Goal: Task Accomplishment & Management: Manage account settings

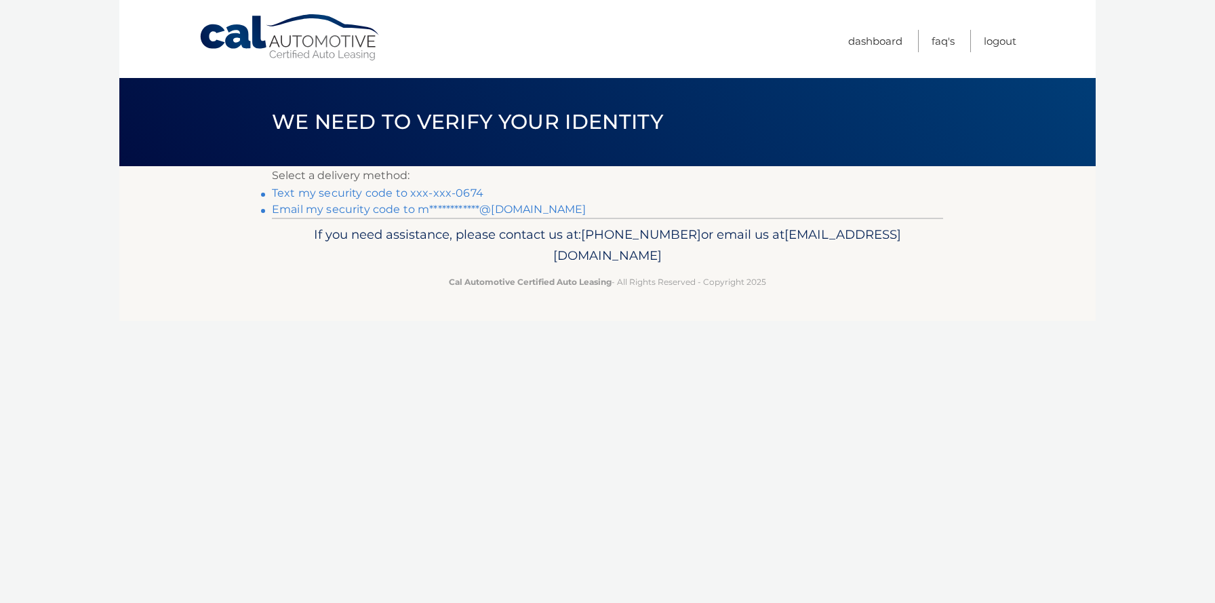
click at [465, 193] on link "Text my security code to xxx-xxx-0674" at bounding box center [378, 193] width 212 height 13
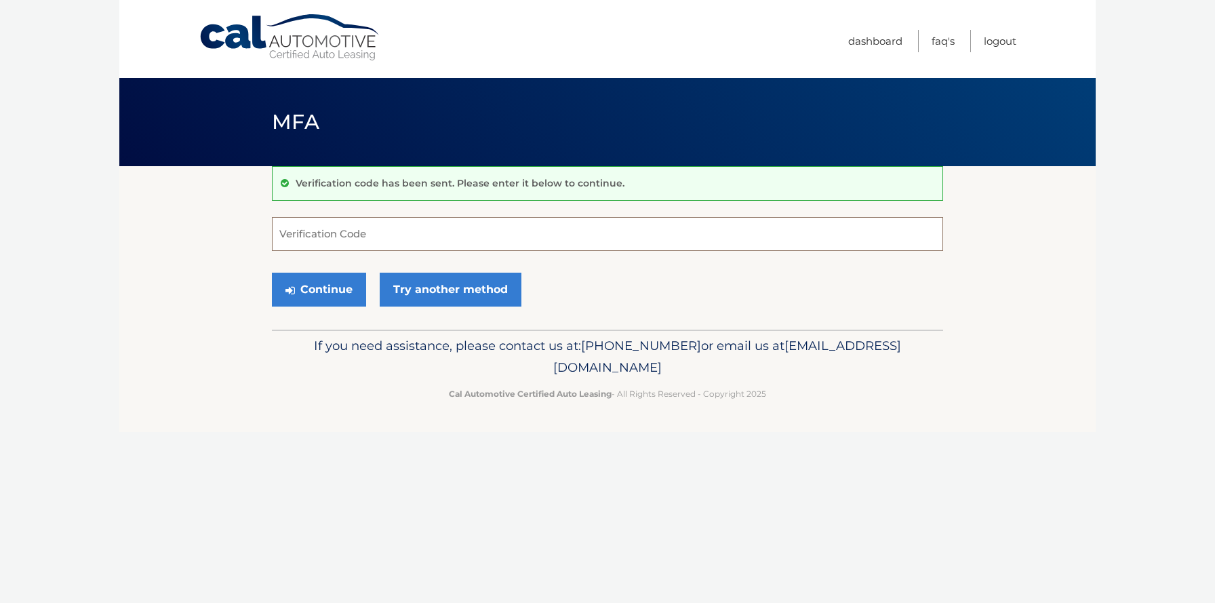
click at [447, 229] on input "Verification Code" at bounding box center [607, 234] width 671 height 34
type input "727453"
click at [321, 282] on button "Continue" at bounding box center [319, 290] width 94 height 34
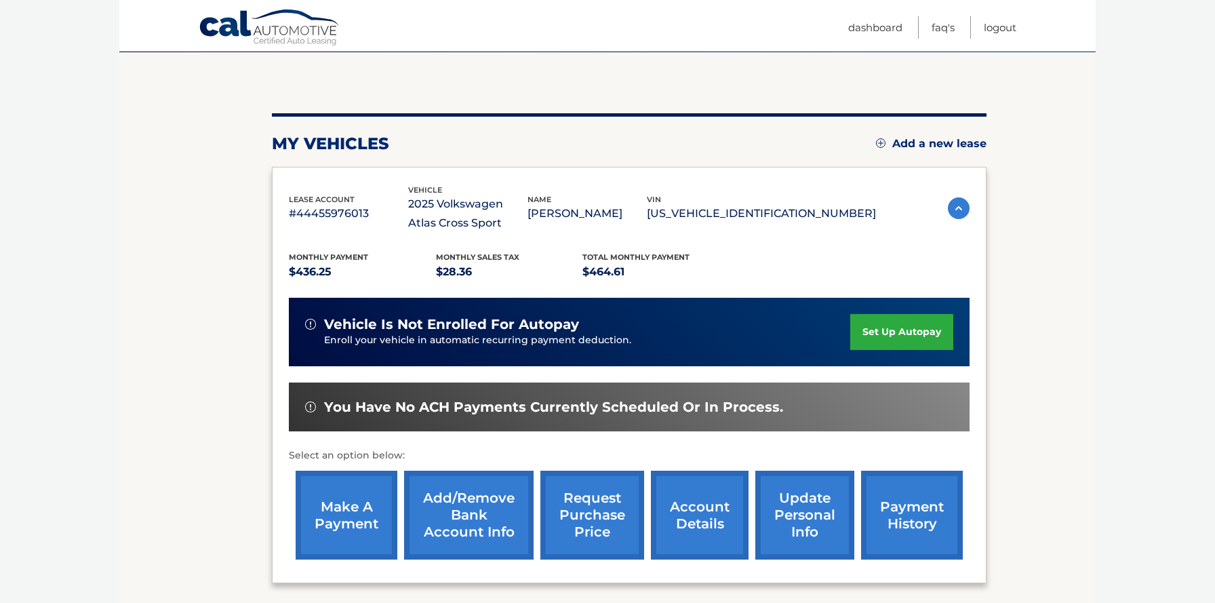
scroll to position [142, 0]
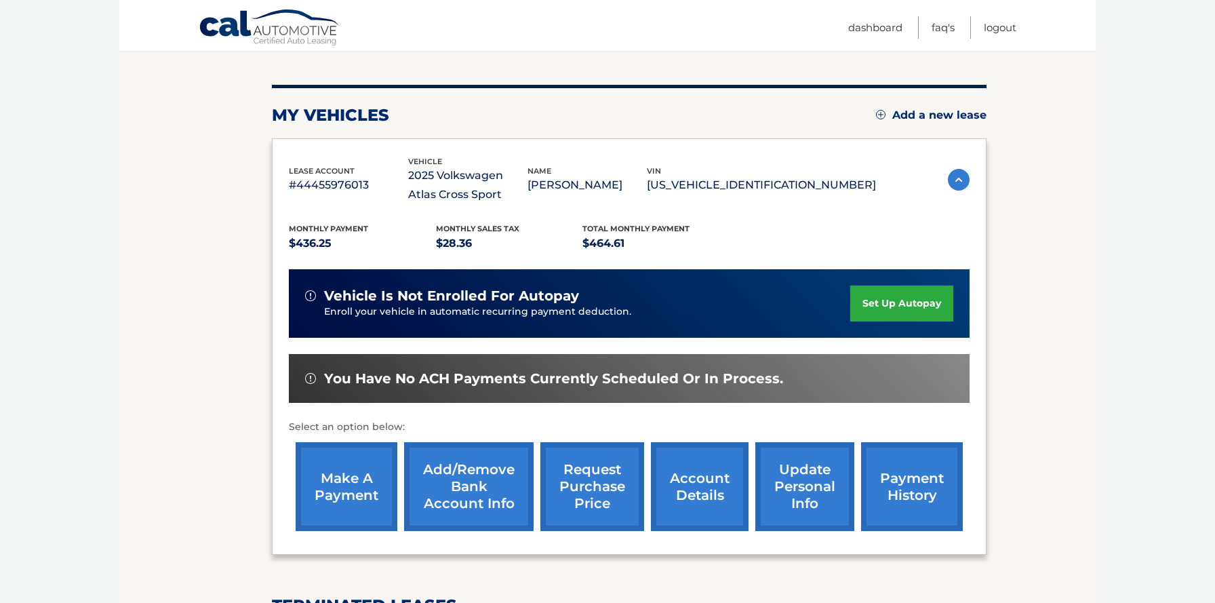
click at [905, 312] on link "set up autopay" at bounding box center [902, 304] width 103 height 36
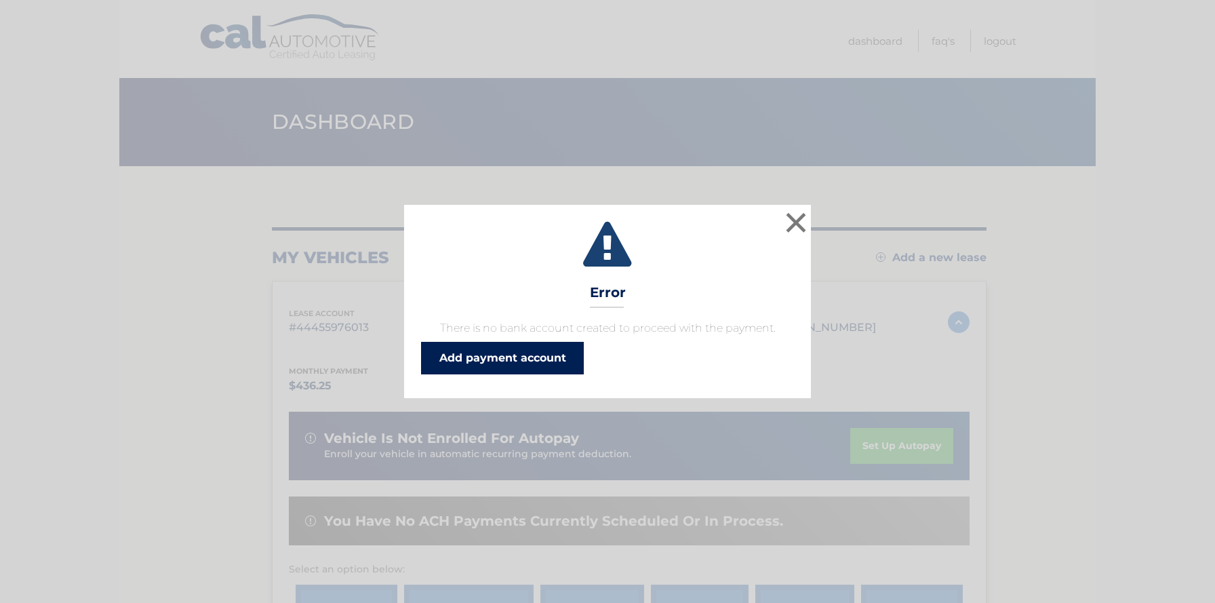
click at [568, 357] on link "Add payment account" at bounding box center [502, 358] width 163 height 33
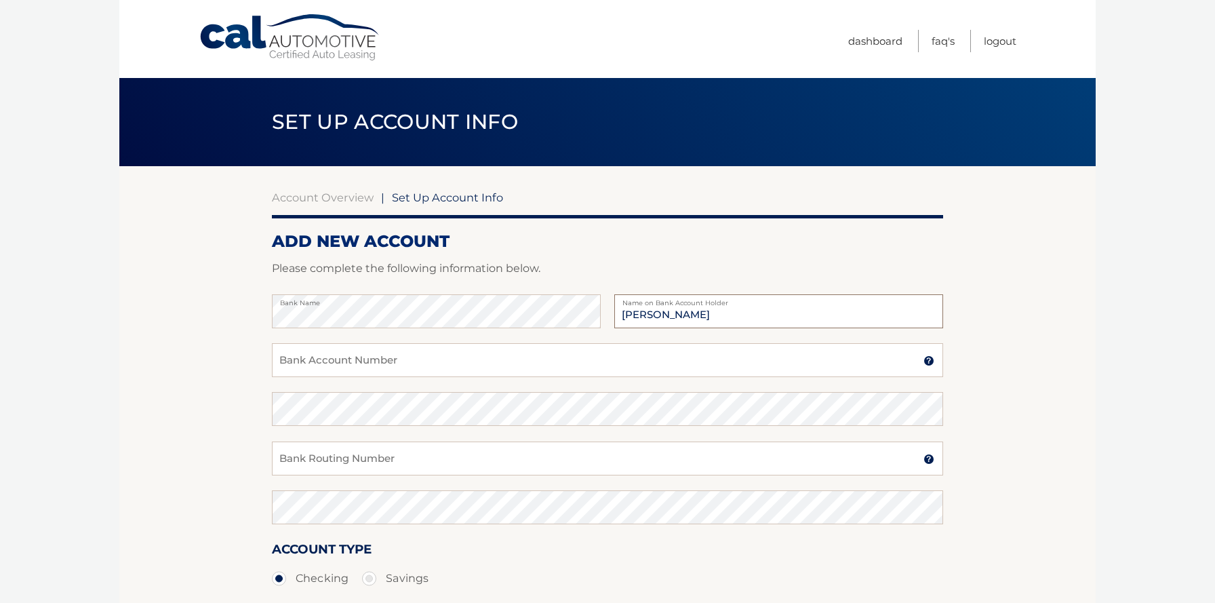
type input "[PERSON_NAME]"
click at [673, 364] on input "Bank Account Number" at bounding box center [607, 360] width 671 height 34
type input "898025238564"
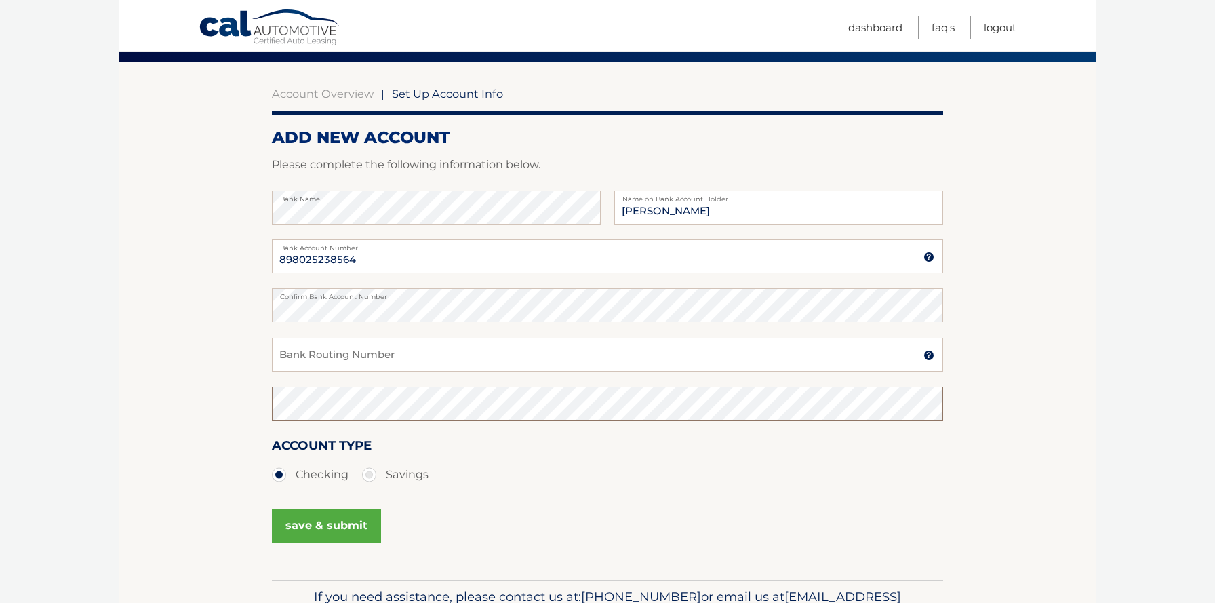
scroll to position [115, 0]
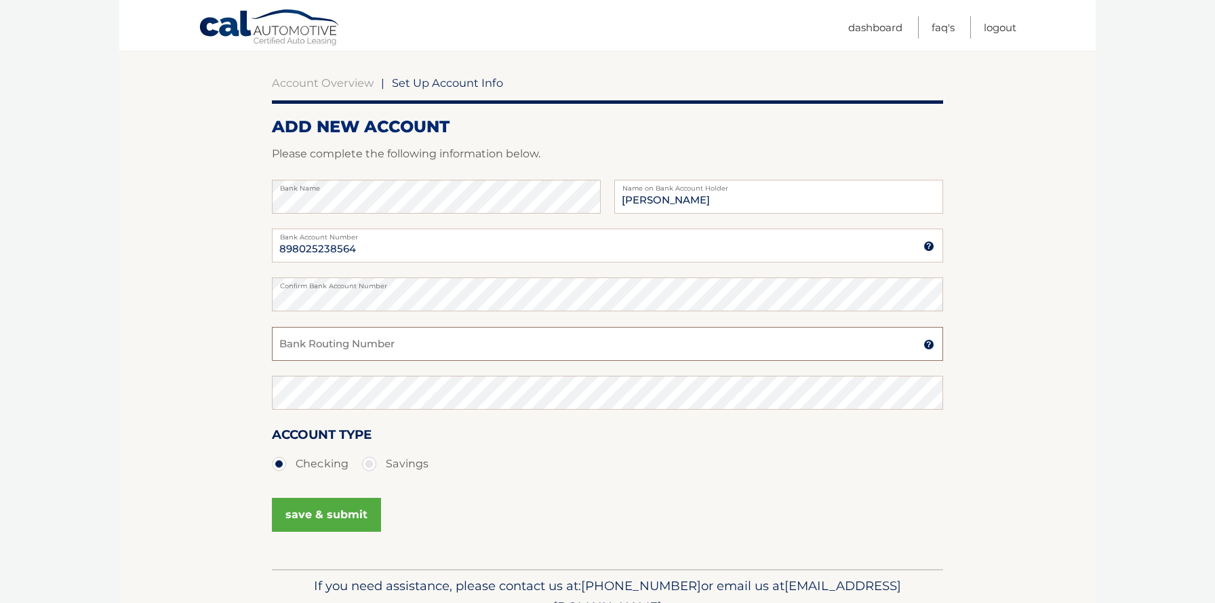
click at [395, 345] on input "Bank Routing Number" at bounding box center [607, 344] width 671 height 34
type input "063100277"
click at [356, 521] on button "save & submit" at bounding box center [326, 515] width 109 height 34
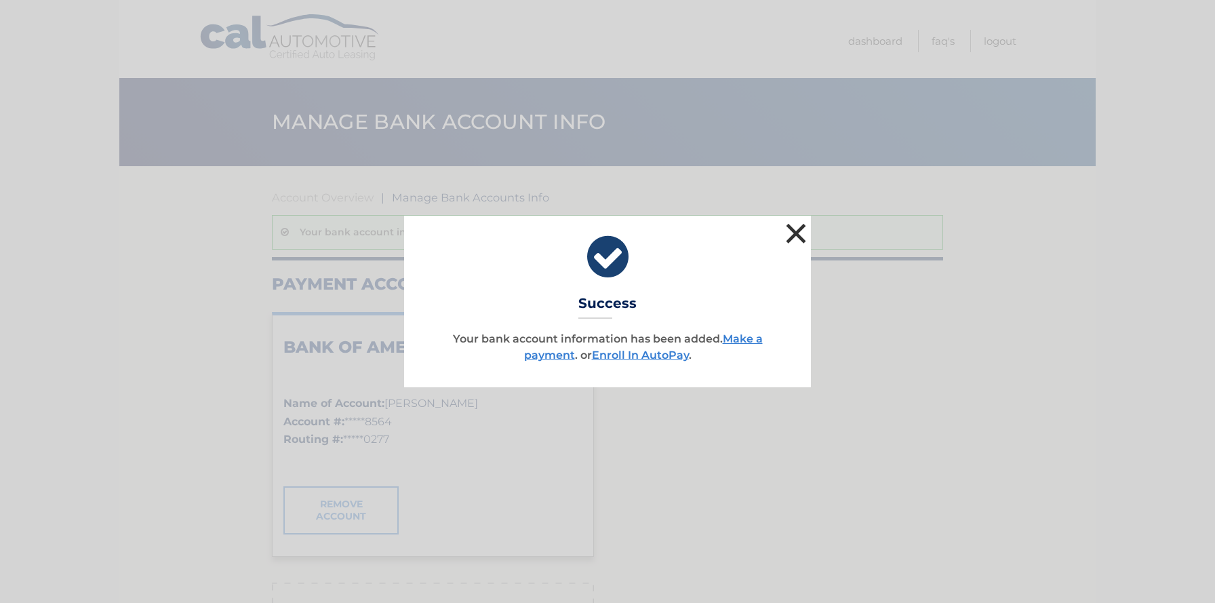
click at [793, 235] on button "×" at bounding box center [796, 233] width 27 height 27
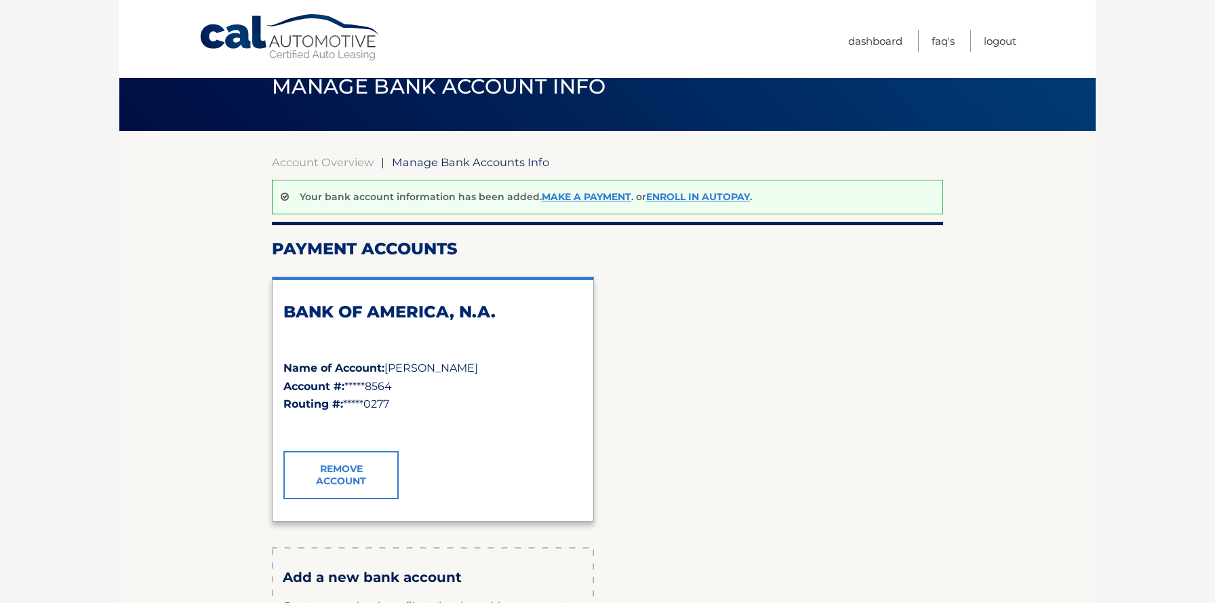
scroll to position [33, 0]
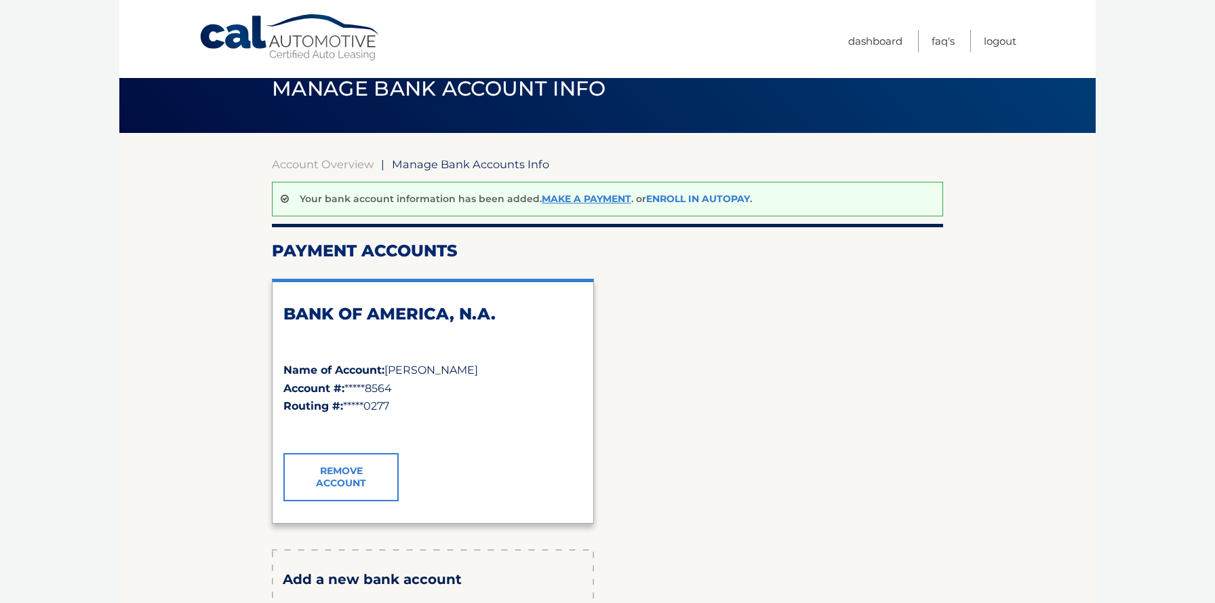
click at [702, 200] on link "Enroll In AutoPay" at bounding box center [698, 199] width 104 height 12
click at [566, 202] on link "Make a payment" at bounding box center [587, 199] width 90 height 12
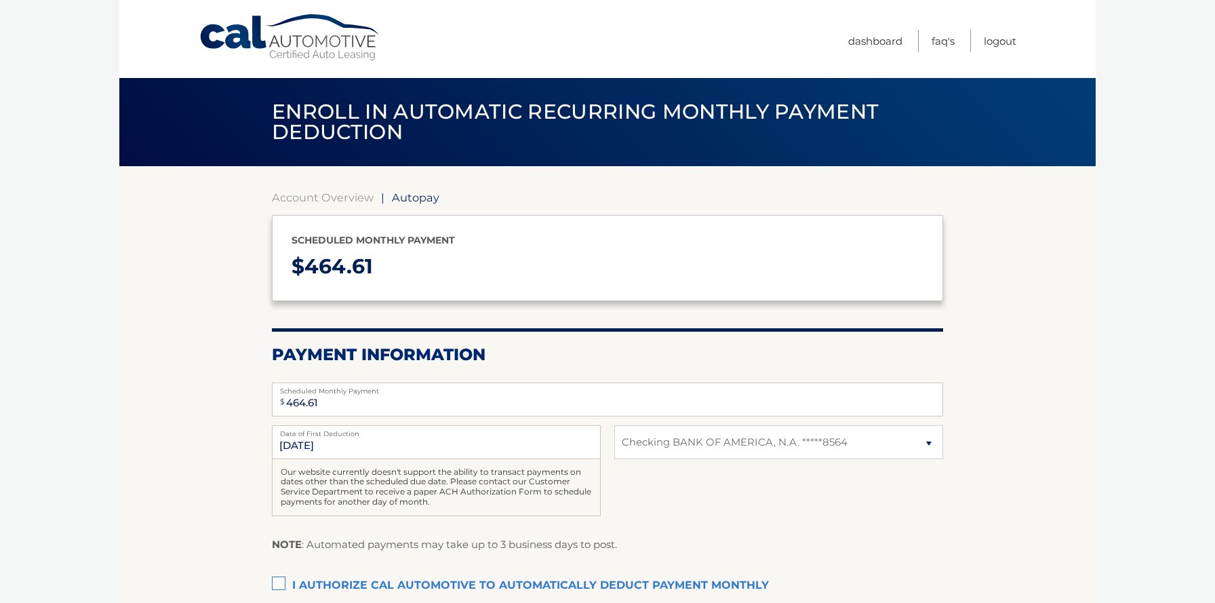
select select "NGQ0ZTM3YTctNmEyZC00NjZjLWI4ZmYtZjQ0NTY4ODYwYTJh"
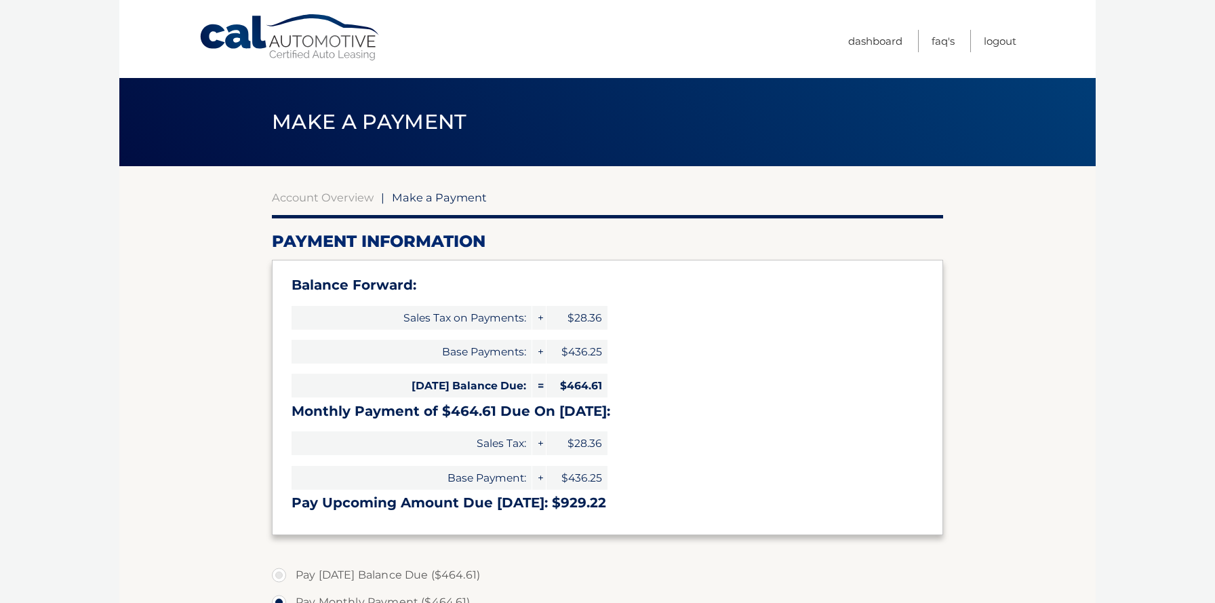
select select "NGQ0ZTM3YTctNmEyZC00NjZjLWI4ZmYtZjQ0NTY4ODYwYTJh"
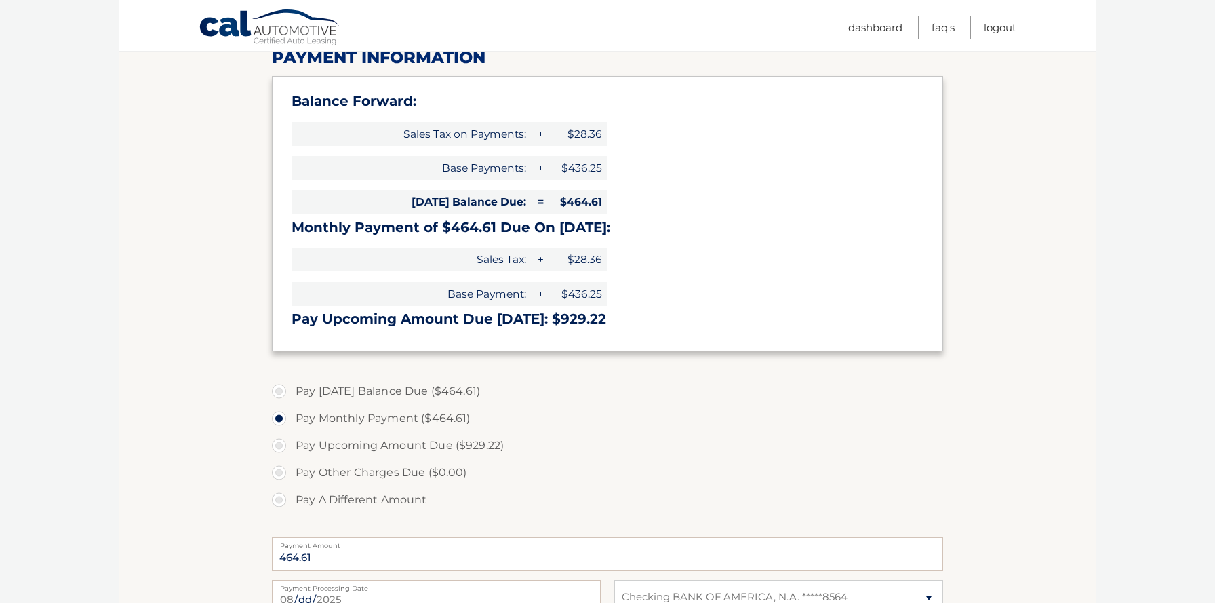
scroll to position [189, 0]
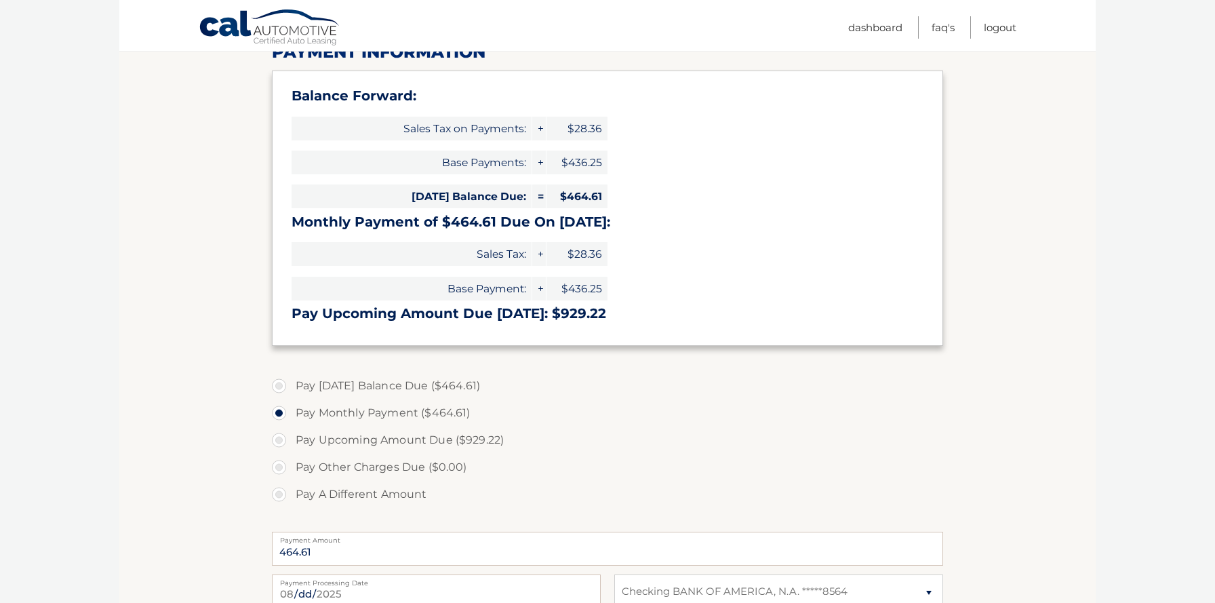
click at [285, 383] on label "Pay Today's Balance Due ($464.61)" at bounding box center [607, 385] width 671 height 27
click at [285, 383] on input "Pay Today's Balance Due ($464.61)" at bounding box center [284, 383] width 14 height 22
radio input "true"
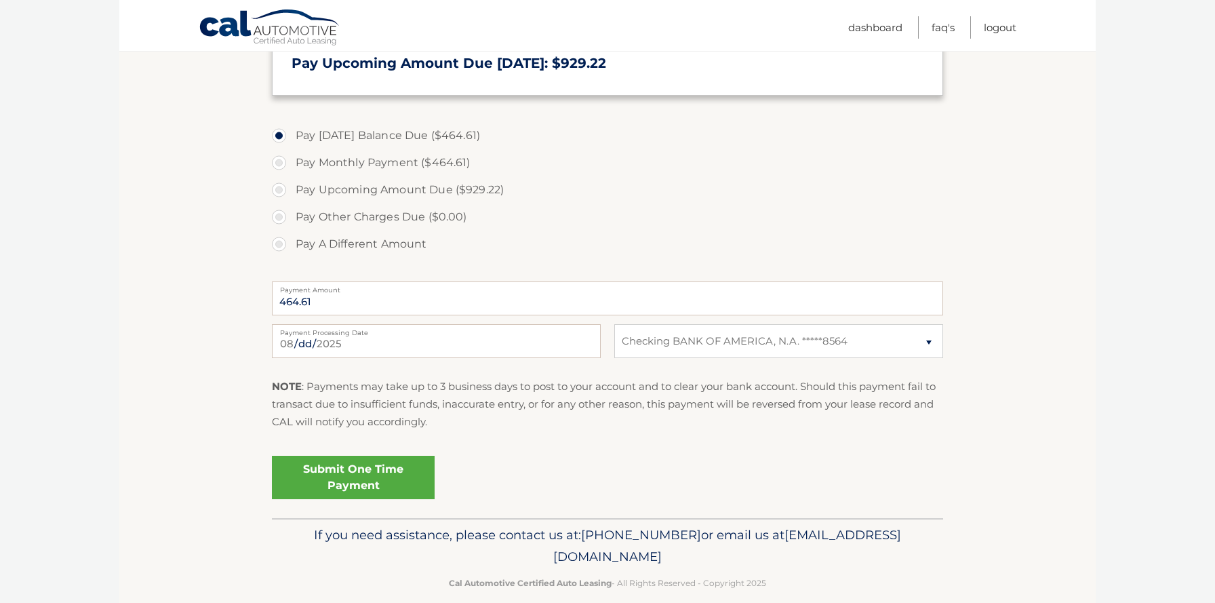
scroll to position [440, 0]
click at [349, 469] on link "Submit One Time Payment" at bounding box center [353, 476] width 163 height 43
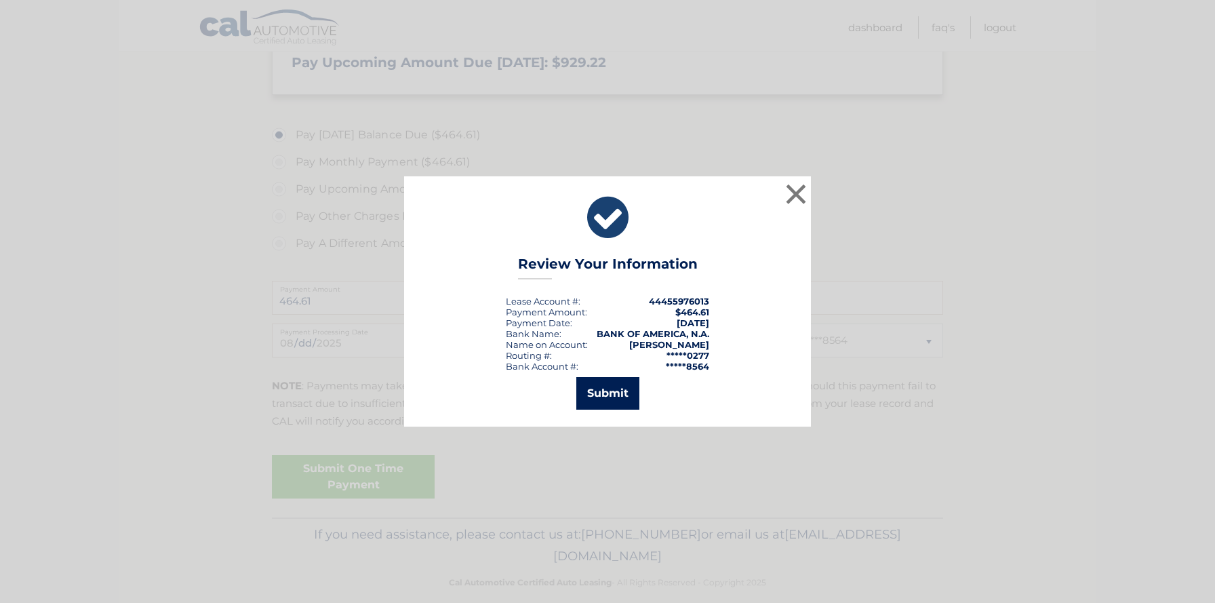
click at [615, 389] on button "Submit" at bounding box center [608, 393] width 63 height 33
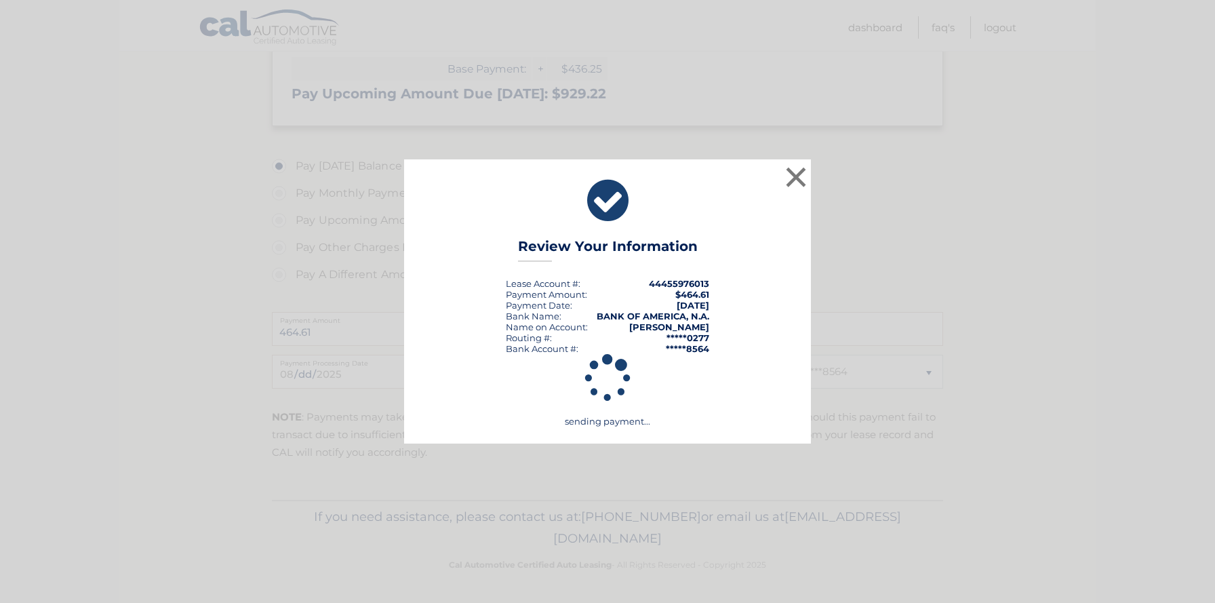
scroll to position [409, 0]
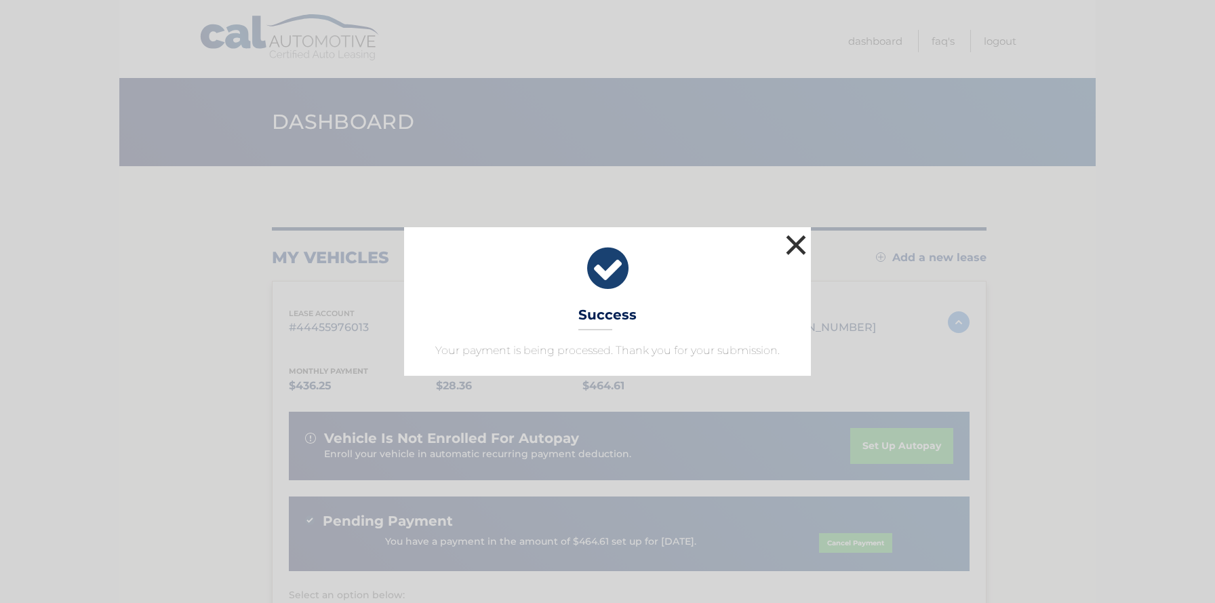
click at [798, 245] on button "×" at bounding box center [796, 244] width 27 height 27
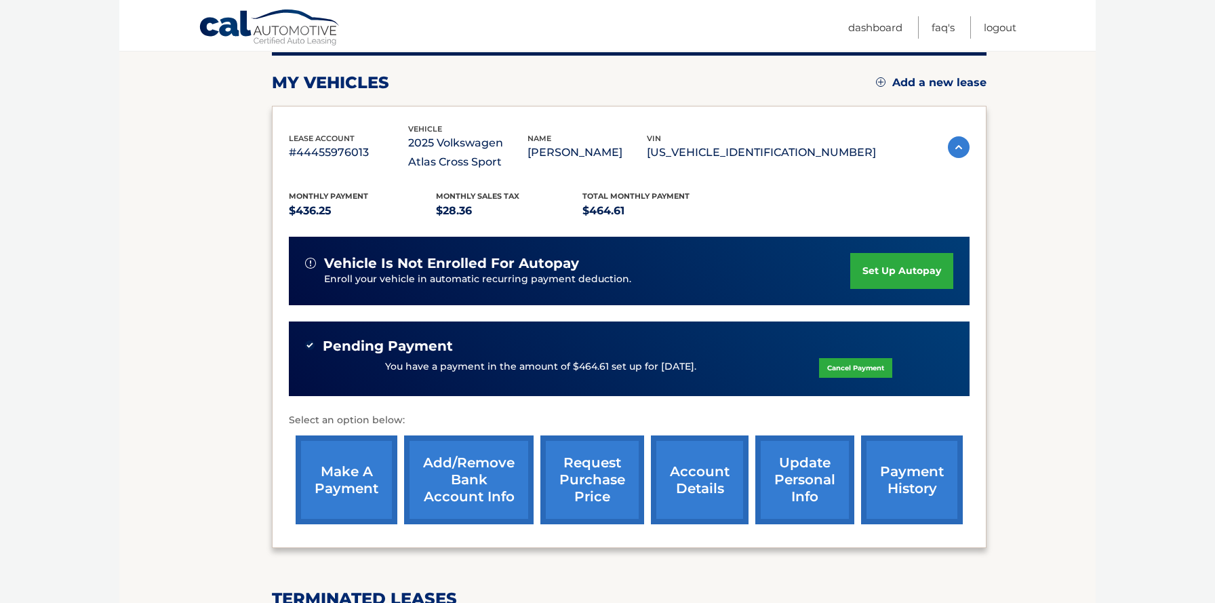
scroll to position [178, 0]
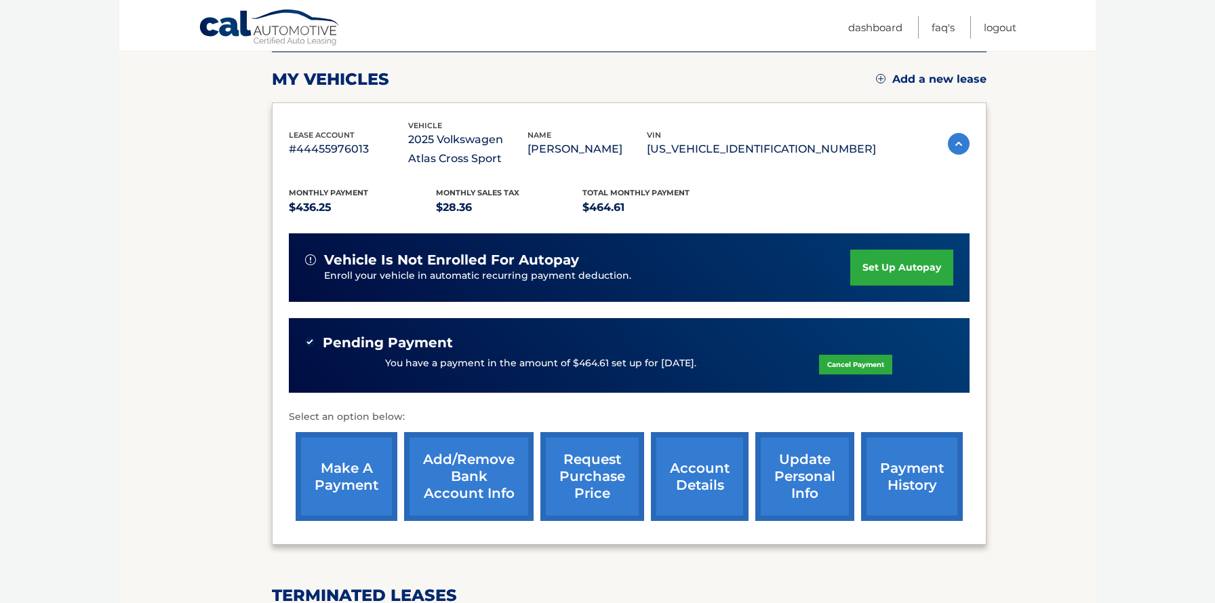
click at [927, 270] on link "set up autopay" at bounding box center [902, 268] width 103 height 36
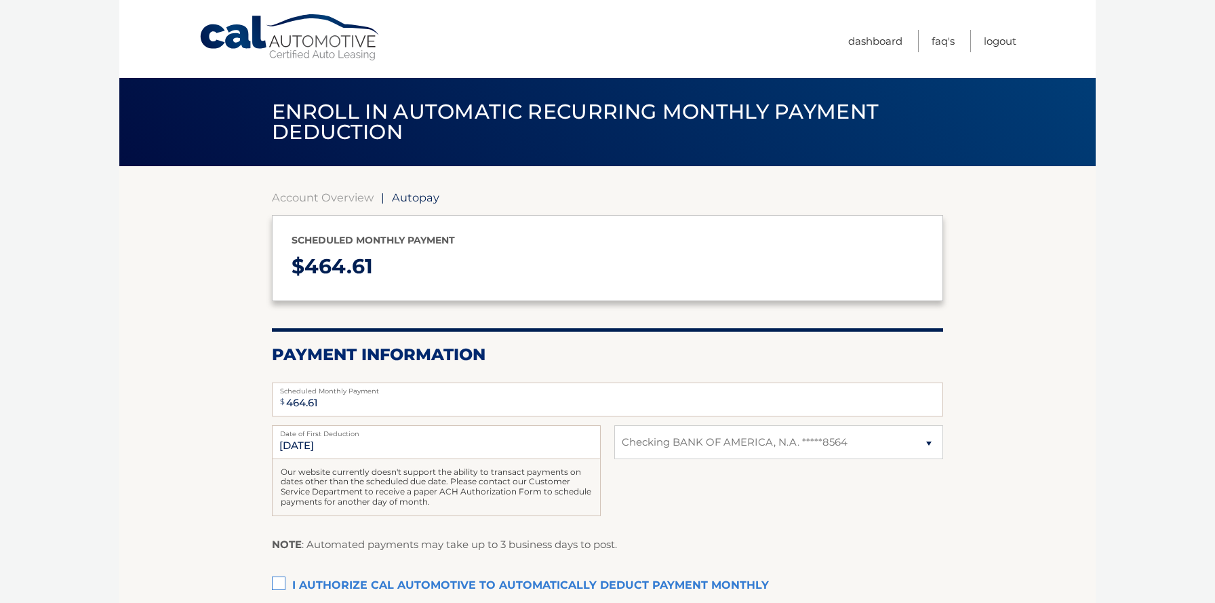
select select "NGQ0ZTM3YTctNmEyZC00NjZjLWI4ZmYtZjQ0NTY4ODYwYTJh"
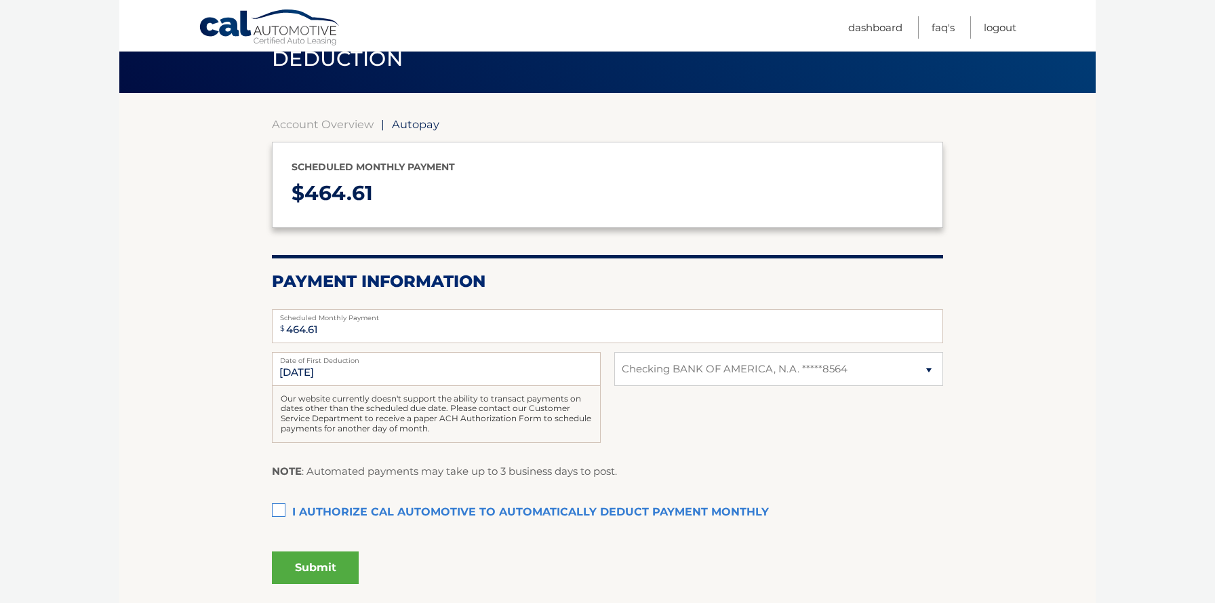
scroll to position [76, 0]
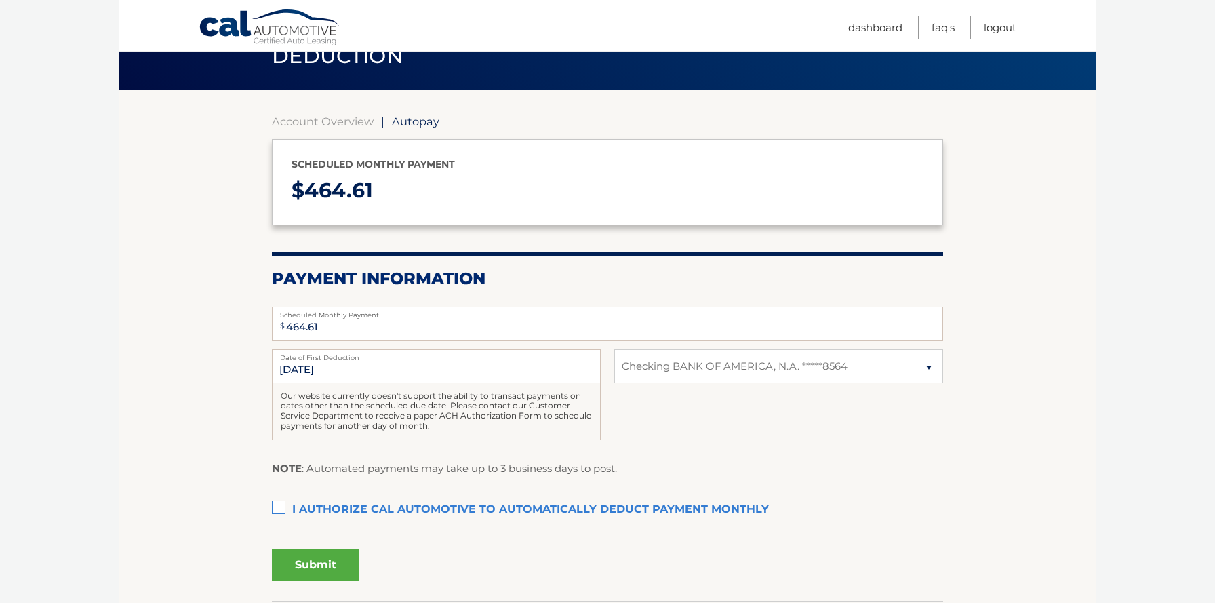
click at [279, 504] on label "I authorize cal automotive to automatically deduct payment monthly This checkbo…" at bounding box center [607, 509] width 671 height 27
click at [0, 0] on input "I authorize cal automotive to automatically deduct payment monthly This checkbo…" at bounding box center [0, 0] width 0 height 0
click at [313, 566] on button "Submit" at bounding box center [315, 565] width 87 height 33
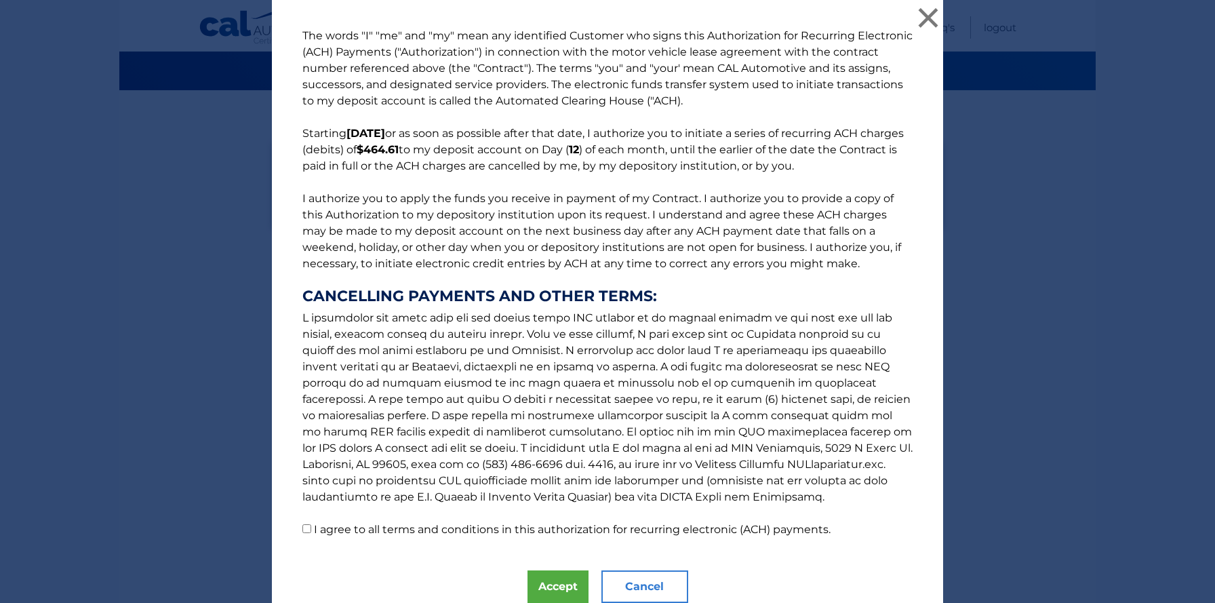
click at [307, 529] on input "I agree to all terms and conditions in this authorization for recurring electro…" at bounding box center [307, 528] width 9 height 9
checkbox input "true"
click at [567, 583] on button "Accept" at bounding box center [558, 586] width 61 height 33
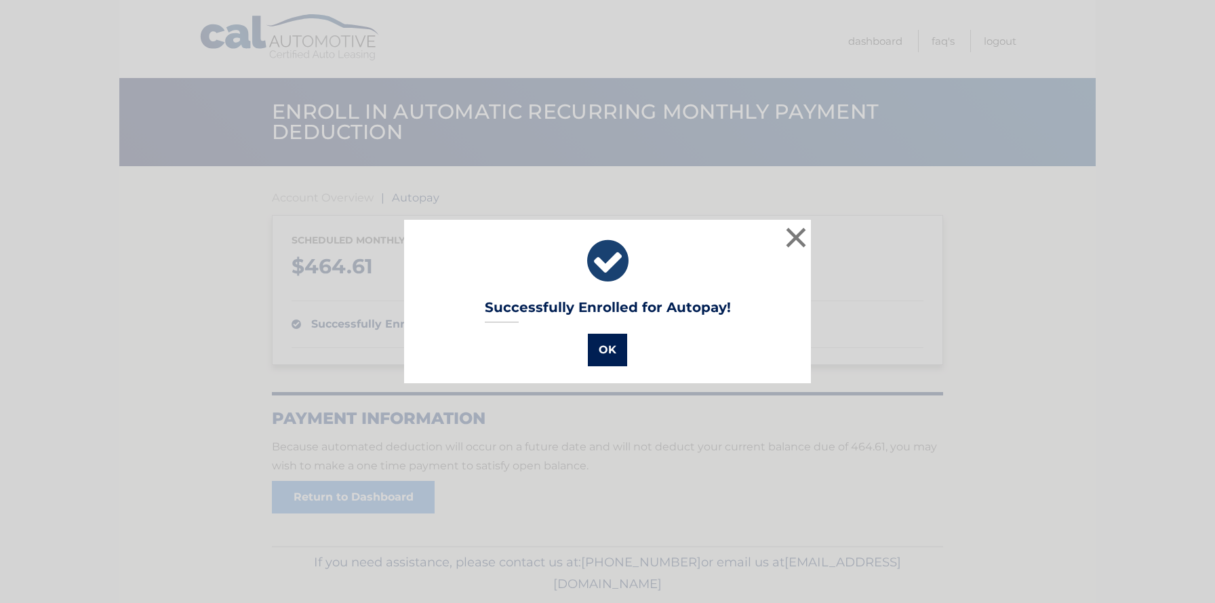
click at [614, 353] on button "OK" at bounding box center [607, 350] width 39 height 33
